Goal: Navigation & Orientation: Find specific page/section

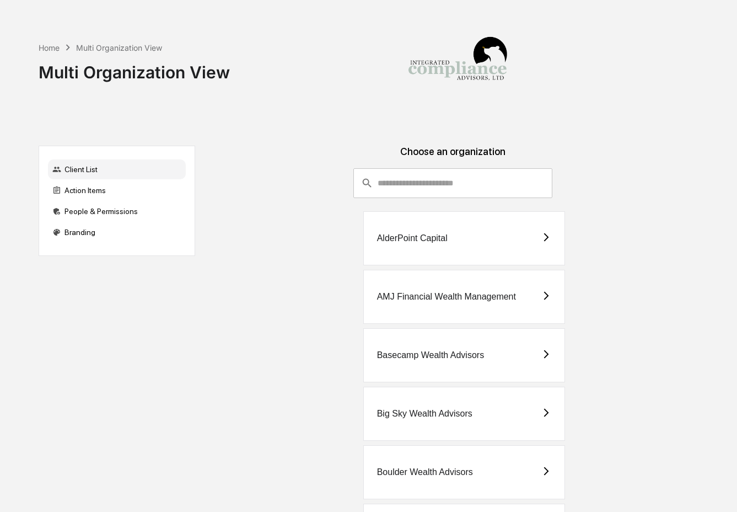
click at [425, 168] on input "consultant-dashboard__filter-organizations-search-bar" at bounding box center [465, 183] width 175 height 30
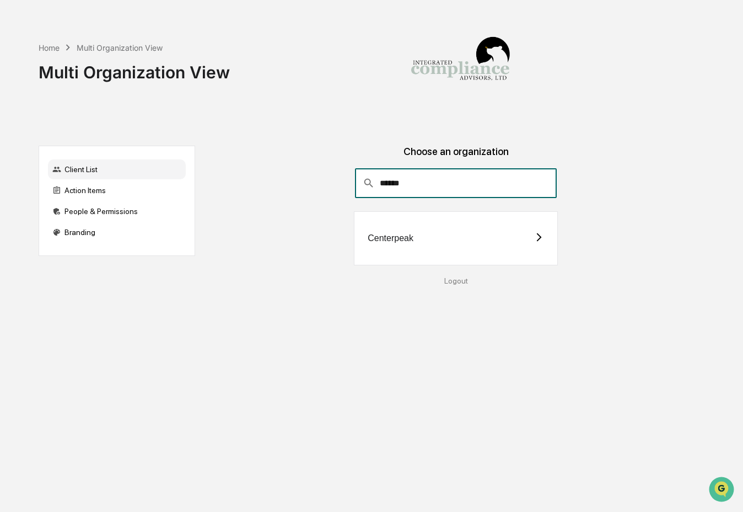
type input "******"
click at [408, 242] on div "Centerpeak" at bounding box center [391, 238] width 46 height 10
